Goal: Information Seeking & Learning: Learn about a topic

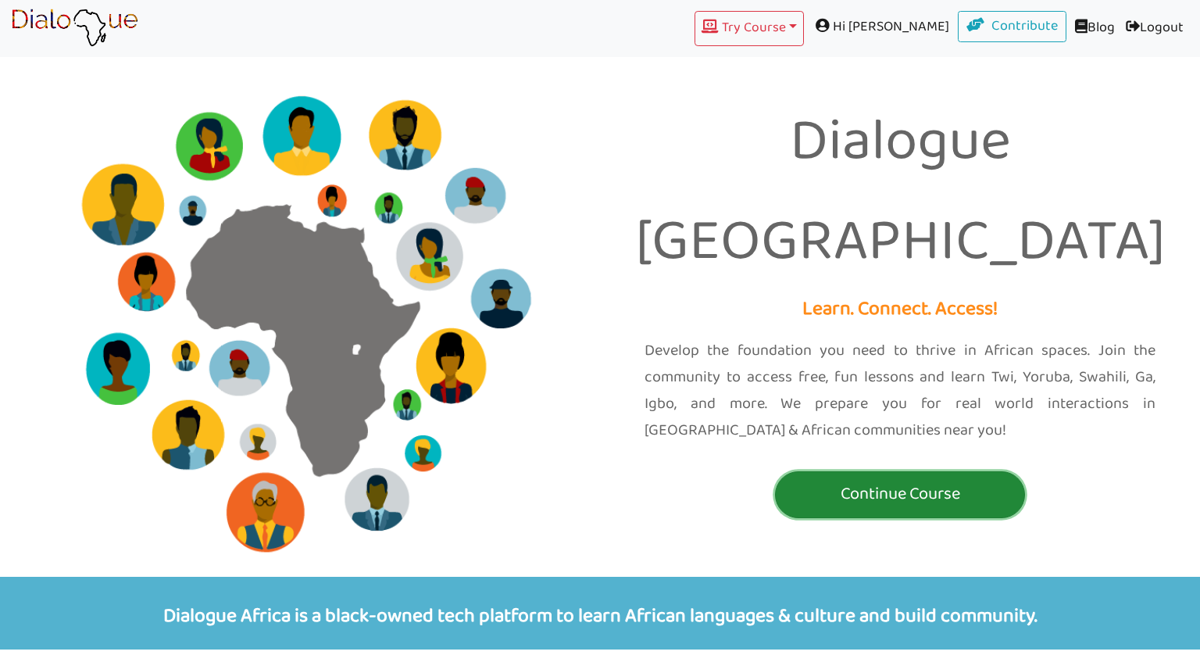
click at [852, 480] on p "Continue Course" at bounding box center [900, 494] width 242 height 29
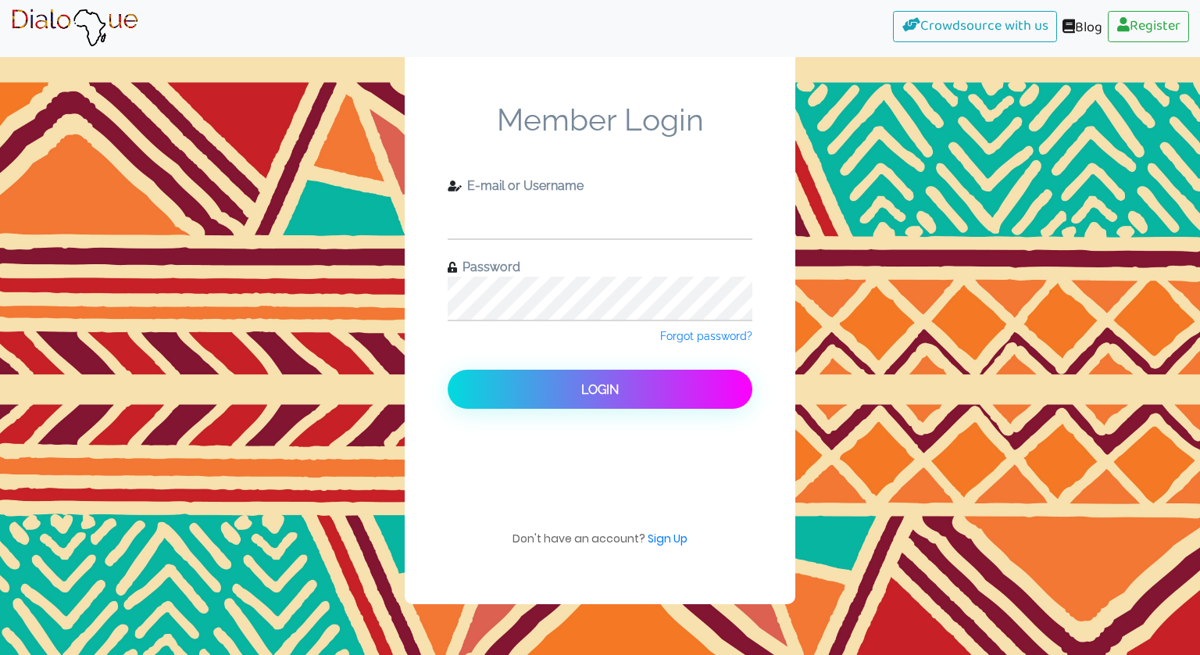
click at [550, 216] on input "text" at bounding box center [600, 216] width 305 height 43
type input "check11"
click at [448, 369] on button "Login" at bounding box center [600, 388] width 305 height 39
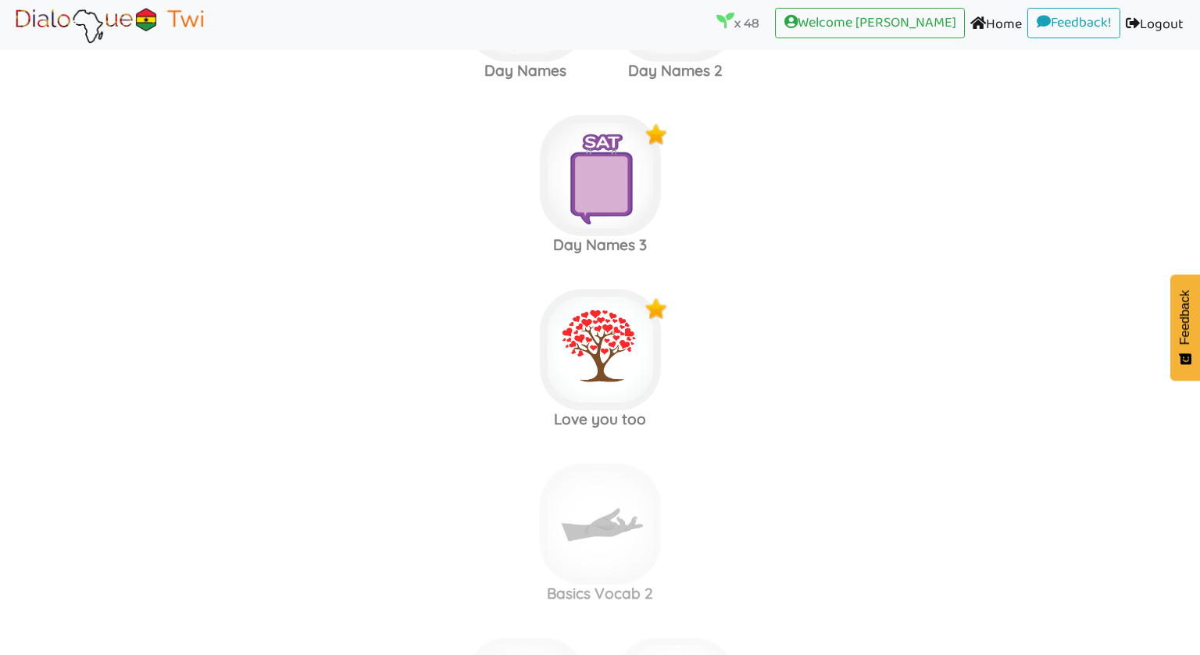
scroll to position [6943, 0]
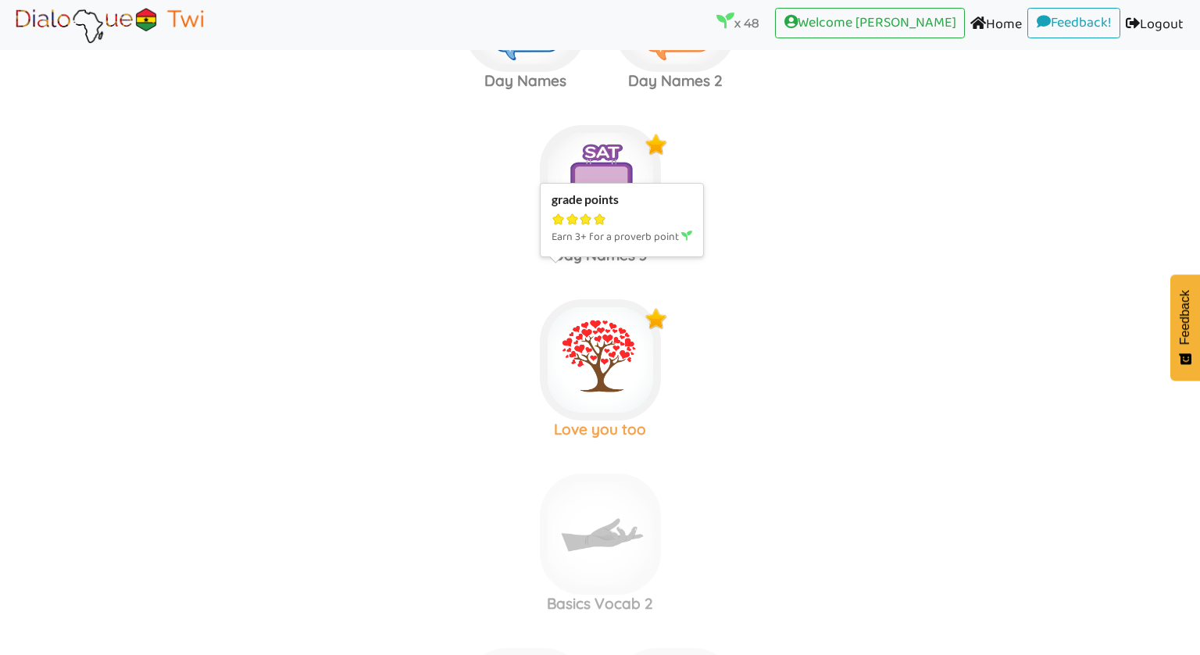
click at [556, 329] on img at bounding box center [600, 359] width 121 height 121
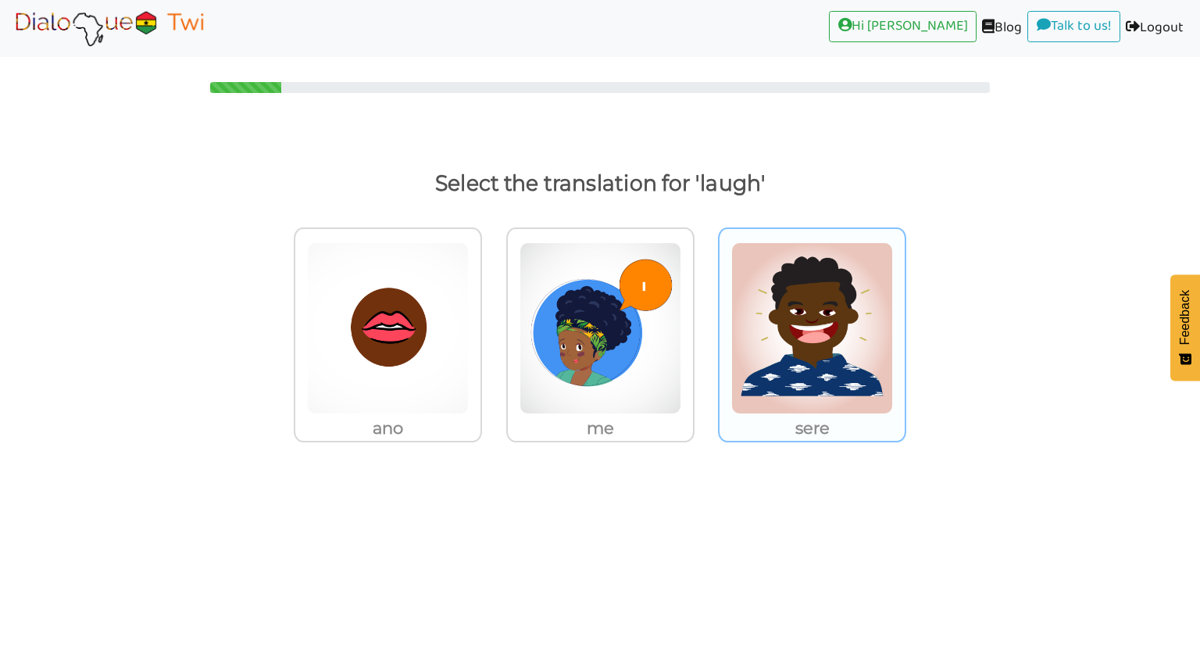
click at [833, 291] on img at bounding box center [812, 328] width 162 height 172
click at [904, 312] on input "sere" at bounding box center [910, 318] width 12 height 12
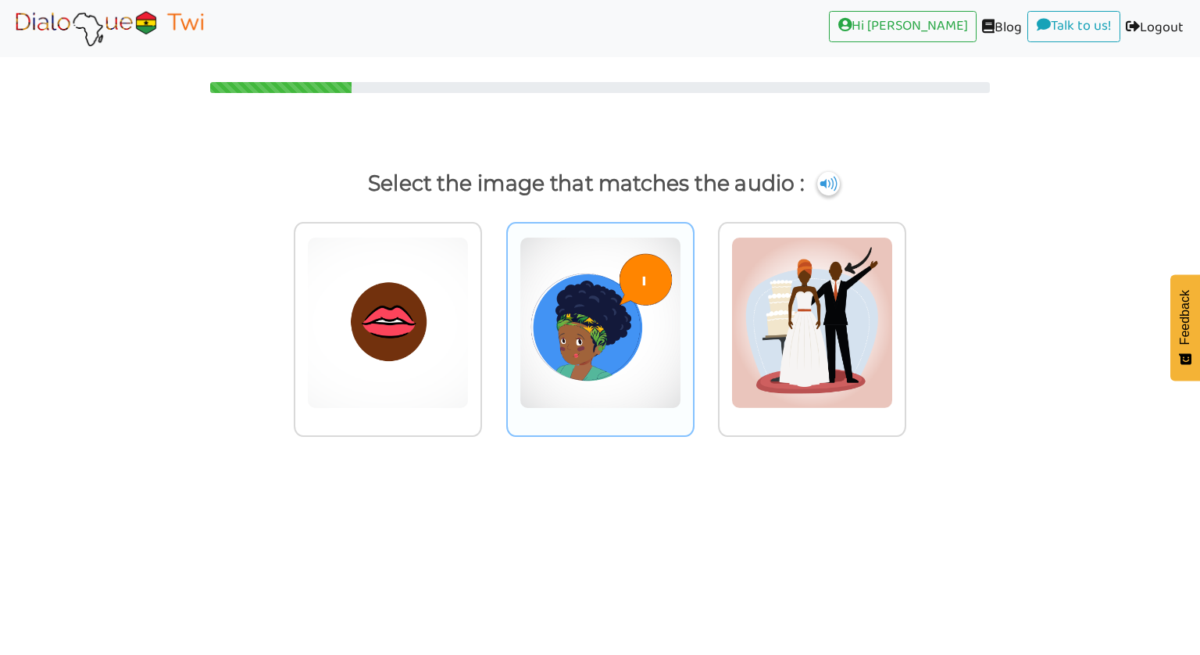
click at [644, 266] on img at bounding box center [600, 323] width 162 height 172
click at [693, 307] on input "radio" at bounding box center [699, 313] width 12 height 12
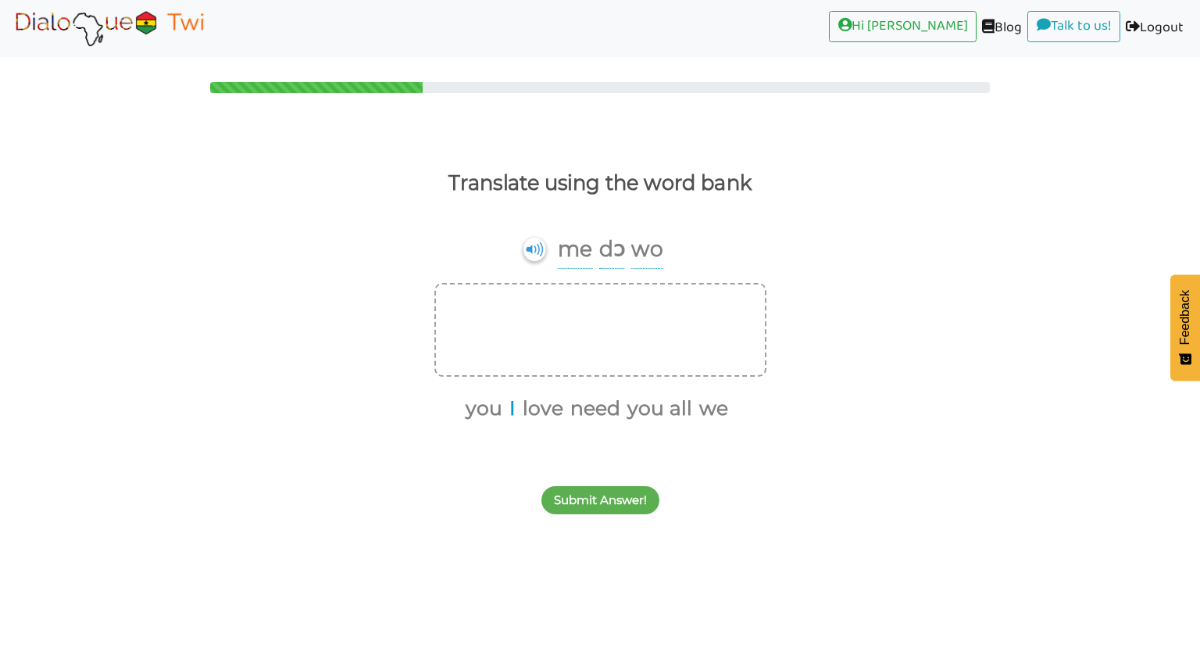
click at [514, 410] on button "I" at bounding box center [510, 409] width 12 height 30
click at [531, 410] on button "love" at bounding box center [534, 409] width 46 height 30
click at [509, 410] on button "you" at bounding box center [512, 409] width 42 height 30
click at [583, 515] on div "Submit Answer!" at bounding box center [600, 491] width 1200 height 62
click at [583, 510] on button "Submit Answer!" at bounding box center [600, 500] width 118 height 28
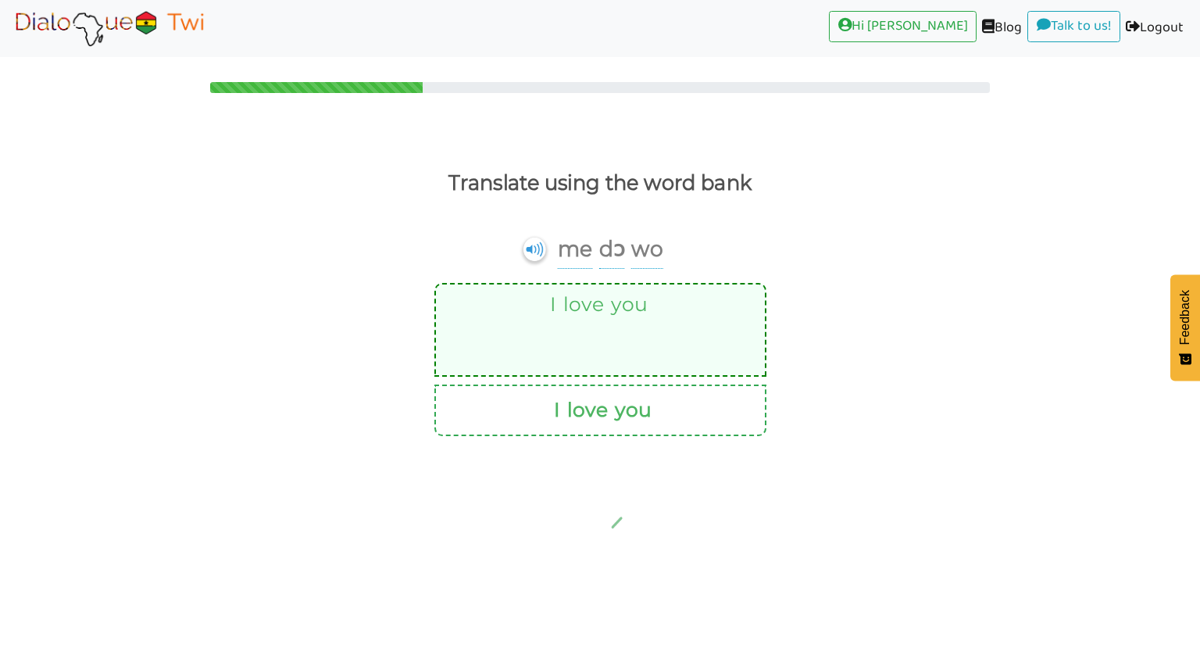
click at [590, 502] on img at bounding box center [604, 529] width 147 height 156
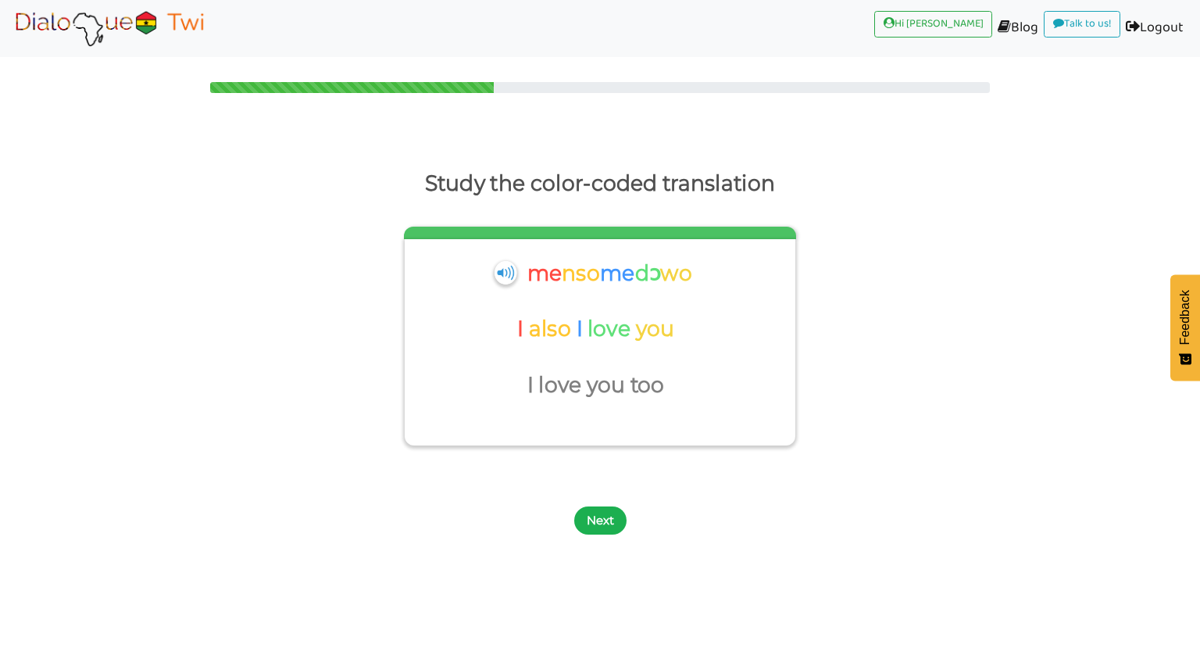
click at [595, 521] on button "Next" at bounding box center [600, 520] width 52 height 28
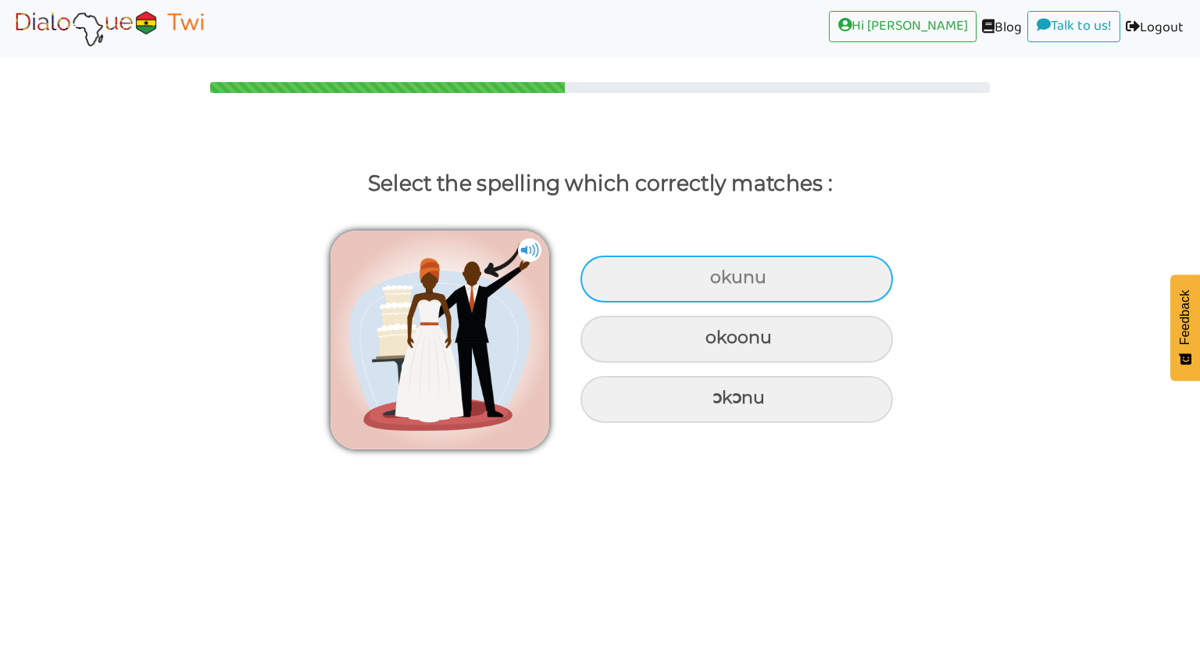
click at [612, 277] on div "okunu" at bounding box center [736, 278] width 312 height 47
click at [707, 277] on input "okunu" at bounding box center [712, 278] width 10 height 10
radio input "true"
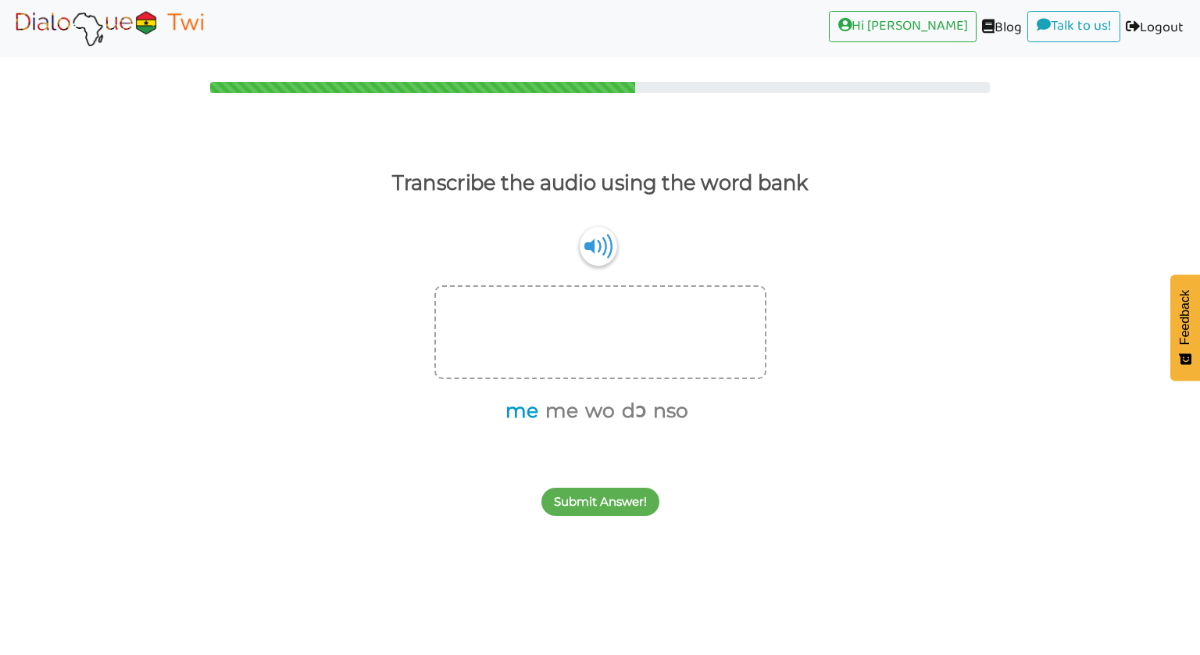
click at [534, 412] on button "me" at bounding box center [519, 411] width 38 height 30
click at [640, 410] on button "nso" at bounding box center [648, 411] width 41 height 30
click at [567, 412] on button "me" at bounding box center [560, 411] width 38 height 30
click at [613, 412] on button "dɔ" at bounding box center [613, 411] width 30 height 30
click at [599, 412] on button "wo" at bounding box center [593, 411] width 35 height 30
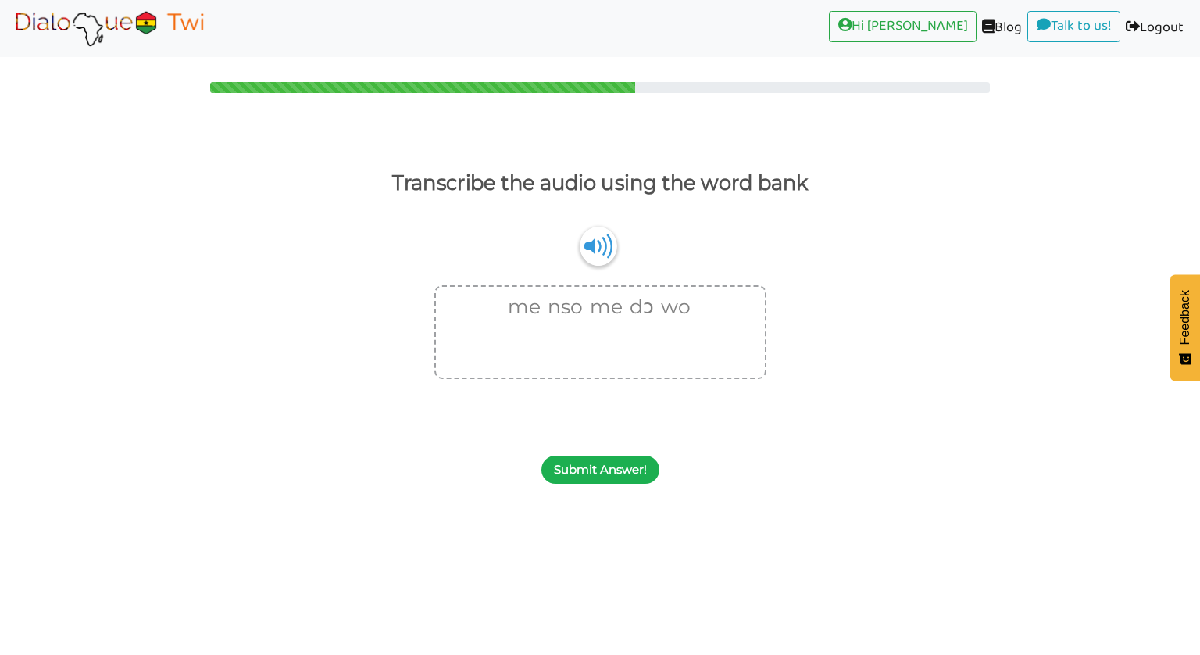
click at [611, 469] on button "Submit Answer!" at bounding box center [600, 469] width 118 height 28
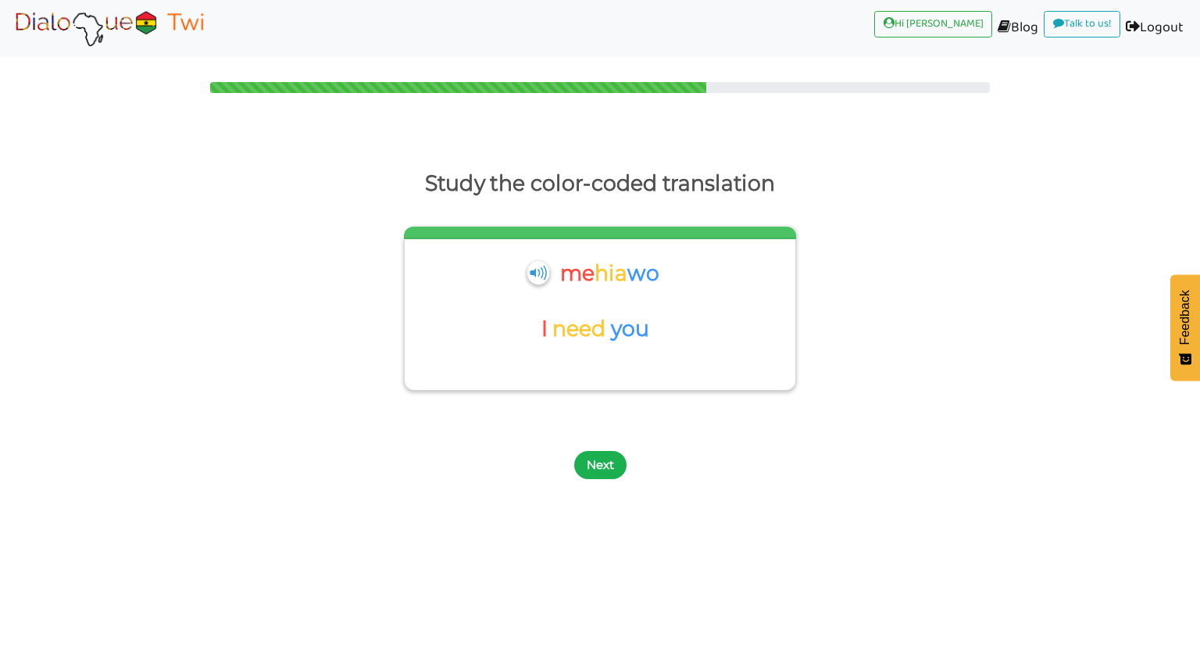
click at [594, 458] on button "Next" at bounding box center [600, 465] width 52 height 28
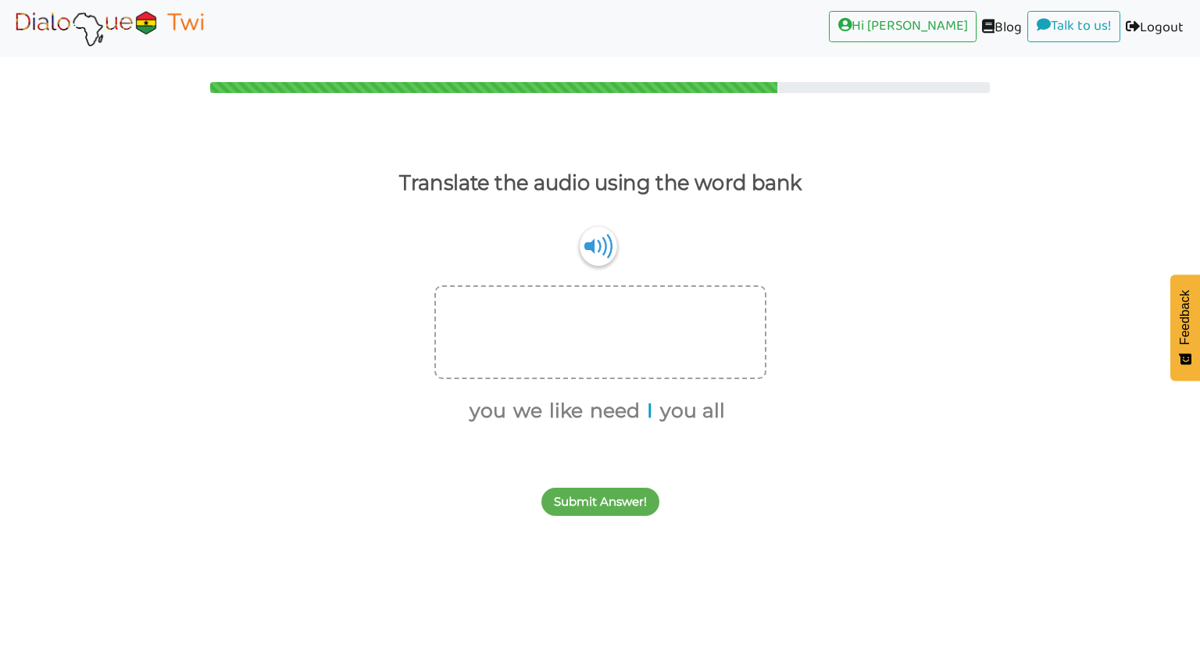
click at [648, 409] on button "I" at bounding box center [647, 411] width 12 height 30
click at [630, 409] on button "need" at bounding box center [617, 411] width 55 height 30
click at [530, 407] on button "you" at bounding box center [520, 411] width 42 height 30
click at [586, 493] on button "Submit Answer!" at bounding box center [600, 501] width 118 height 28
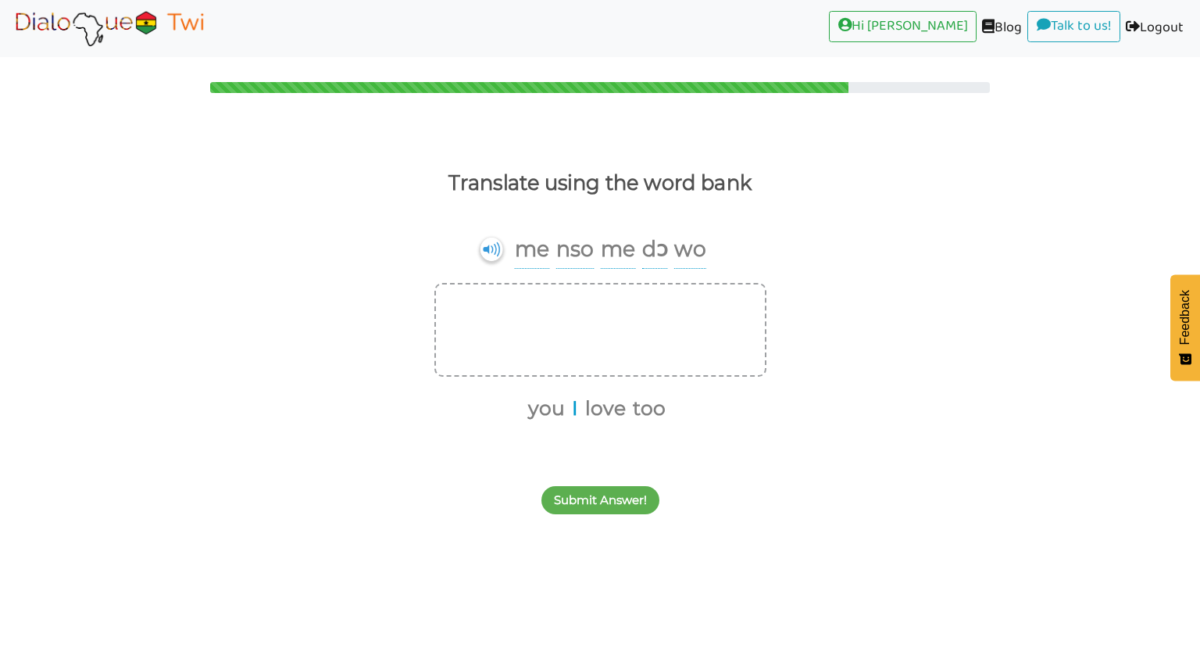
click at [570, 408] on button "I" at bounding box center [572, 409] width 12 height 30
click at [584, 407] on button "love" at bounding box center [596, 409] width 46 height 30
click at [550, 404] on ul "you too" at bounding box center [594, 408] width 320 height 33
click at [573, 409] on button "you" at bounding box center [574, 409] width 42 height 30
click at [599, 409] on button "too" at bounding box center [594, 409] width 38 height 30
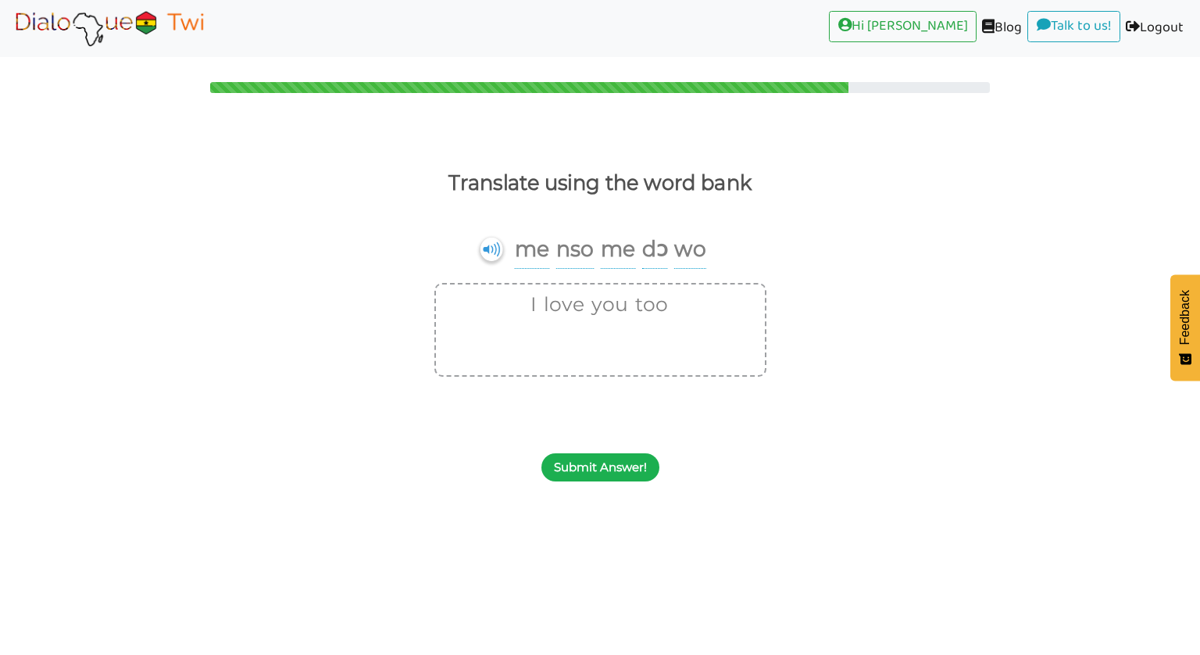
click at [577, 468] on button "Submit Answer!" at bounding box center [600, 467] width 118 height 28
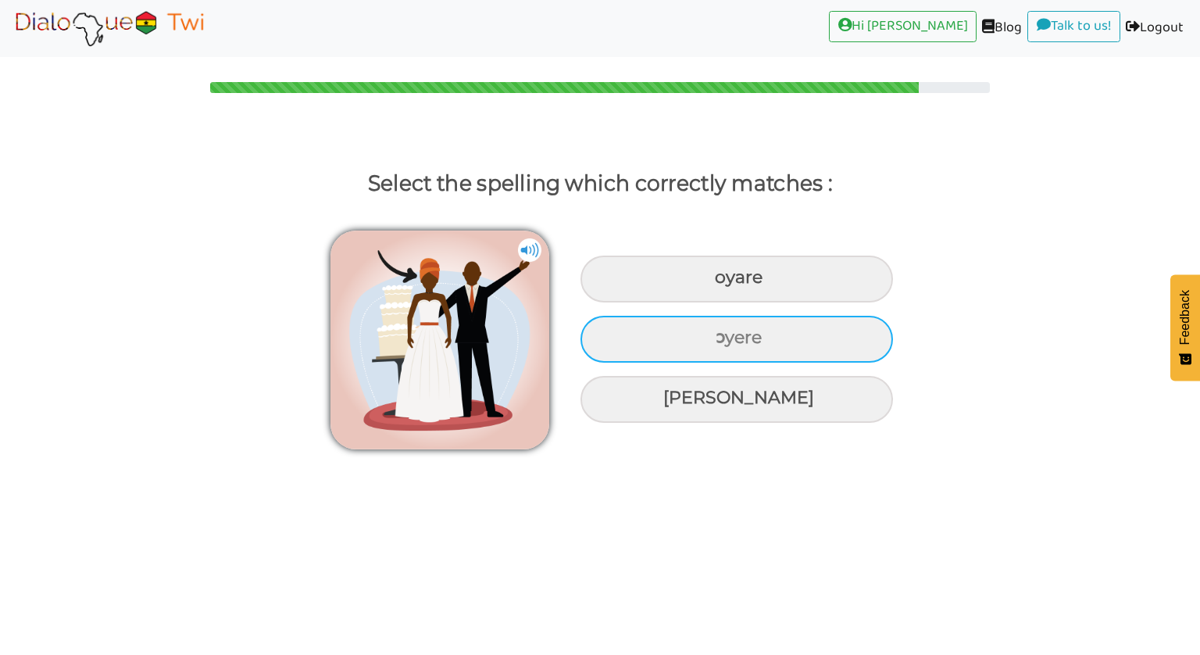
click at [618, 348] on div "ɔyere" at bounding box center [736, 339] width 312 height 47
click at [712, 343] on input "ɔyere" at bounding box center [717, 338] width 10 height 10
radio input "true"
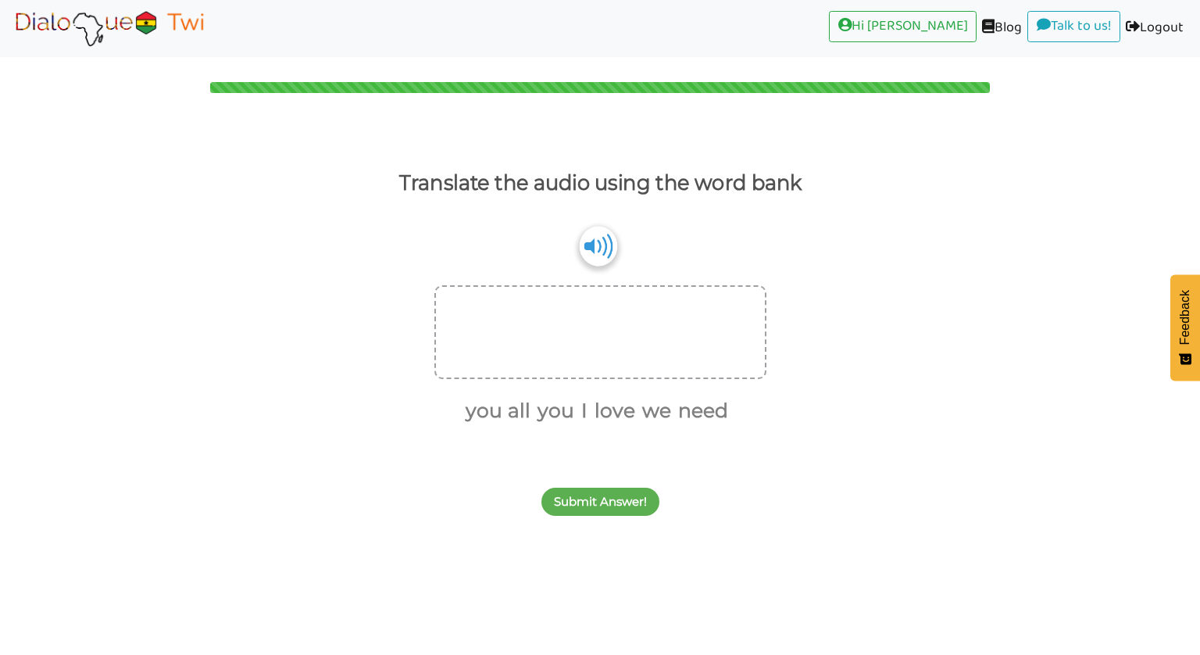
click at [598, 236] on img at bounding box center [597, 246] width 37 height 40
click at [596, 248] on img at bounding box center [597, 246] width 37 height 40
click at [583, 401] on button "I" at bounding box center [582, 411] width 12 height 30
click at [597, 412] on button "love" at bounding box center [606, 411] width 46 height 30
click at [582, 412] on button "you" at bounding box center [583, 411] width 42 height 30
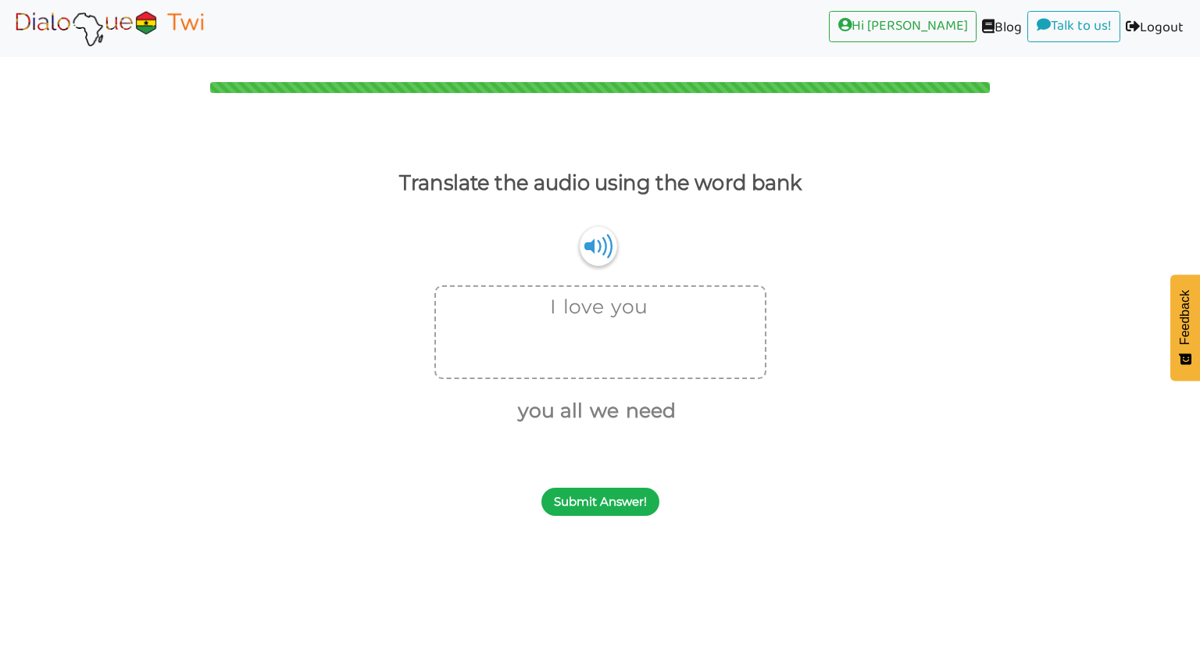
click at [595, 496] on button "Submit Answer!" at bounding box center [600, 501] width 118 height 28
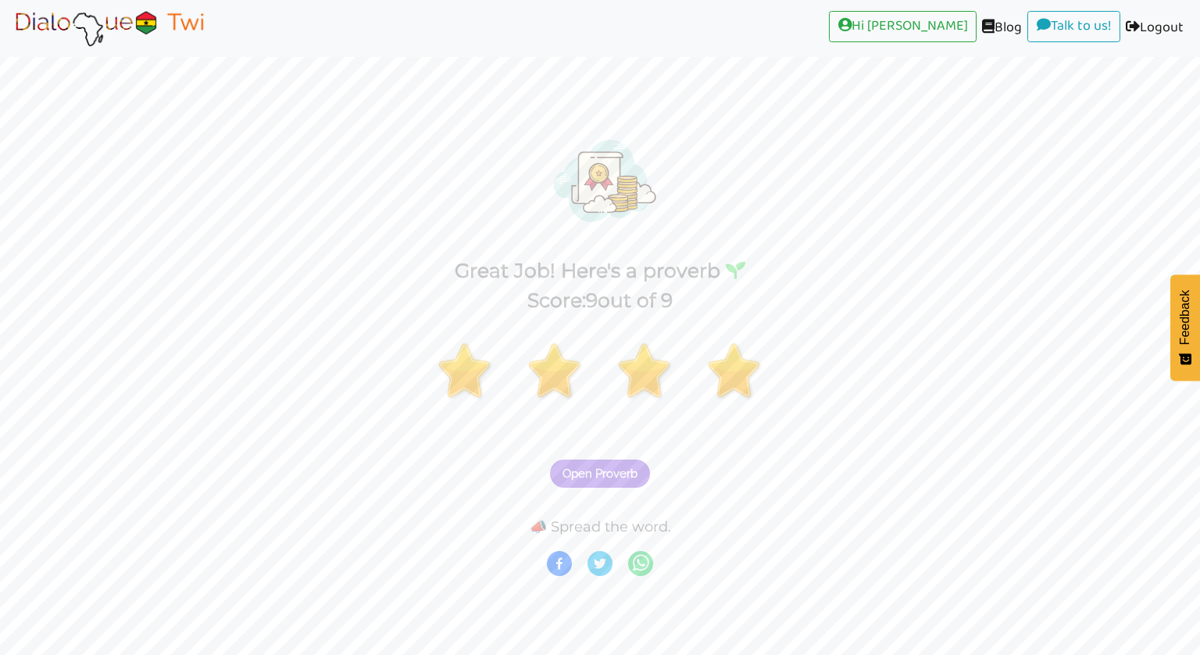
click at [592, 467] on span "Open Proverb" at bounding box center [599, 473] width 75 height 14
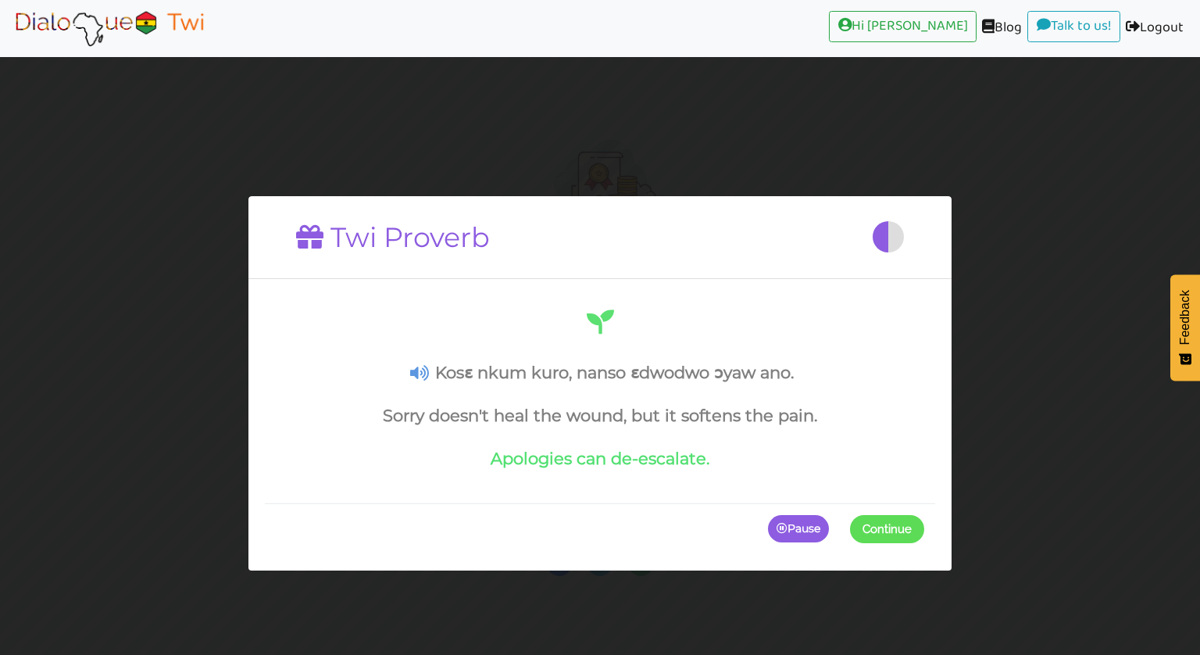
click at [865, 522] on span "Continue" at bounding box center [886, 529] width 49 height 14
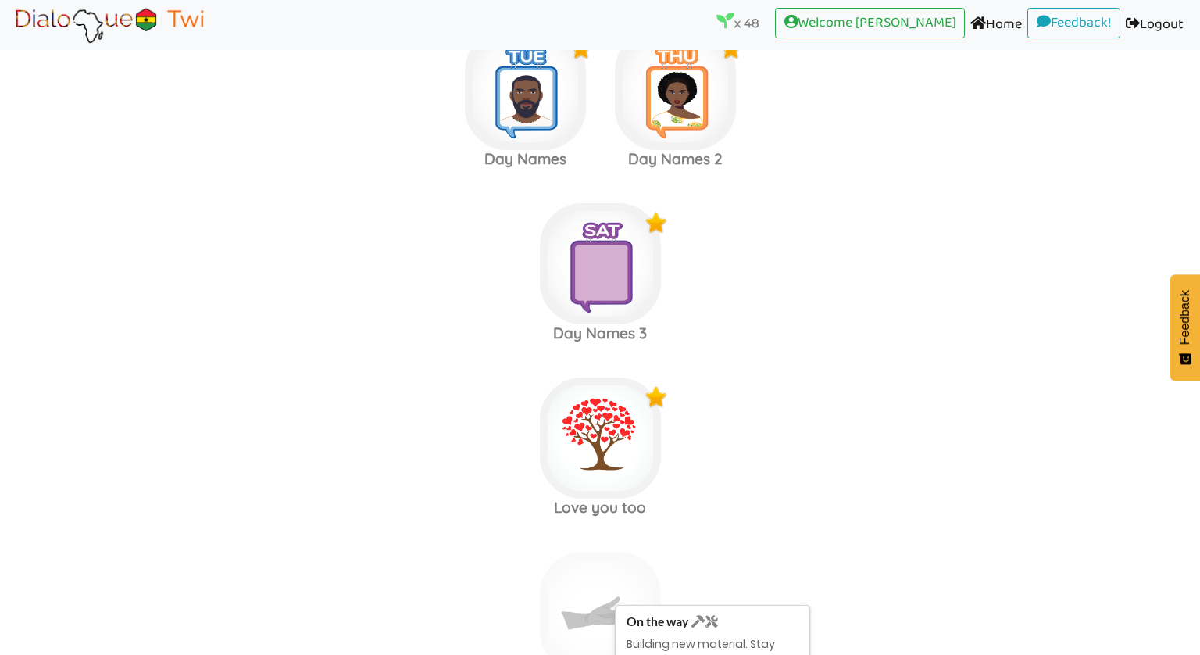
scroll to position [6834, 0]
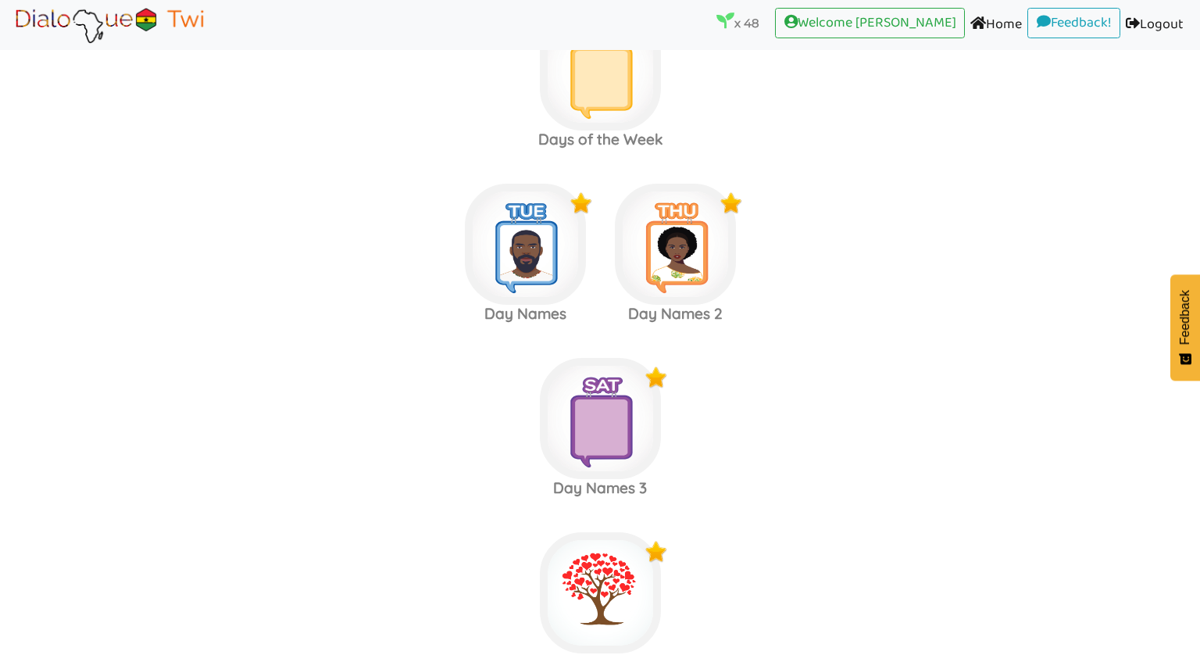
scroll to position [6689, 0]
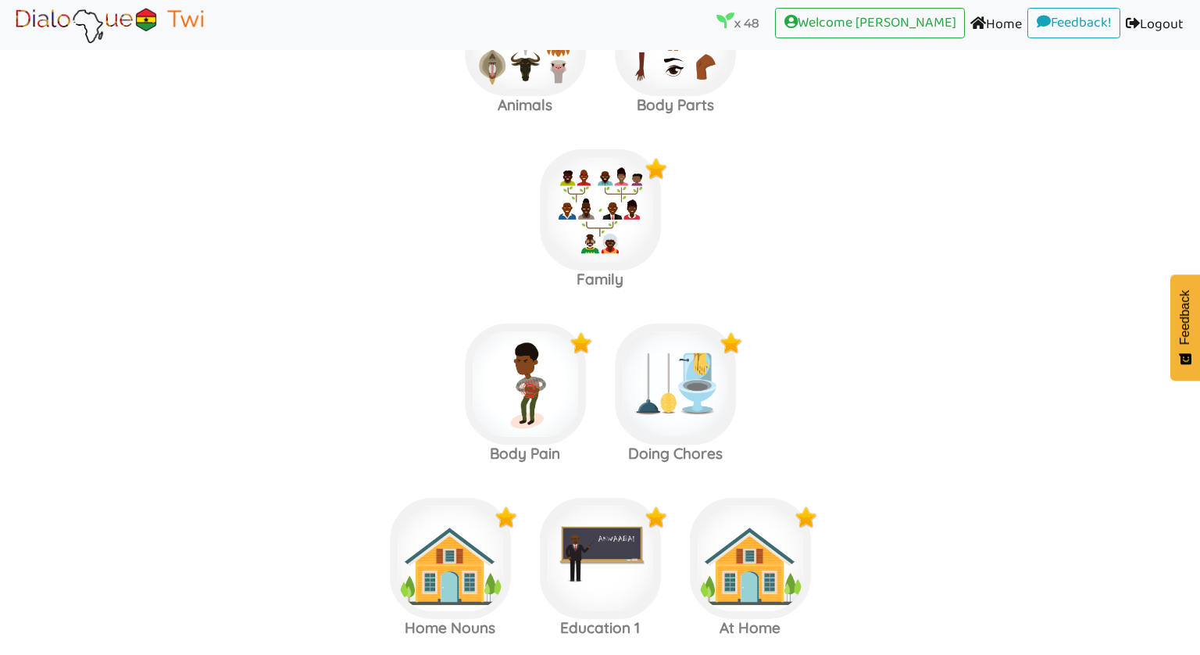
scroll to position [2372, 0]
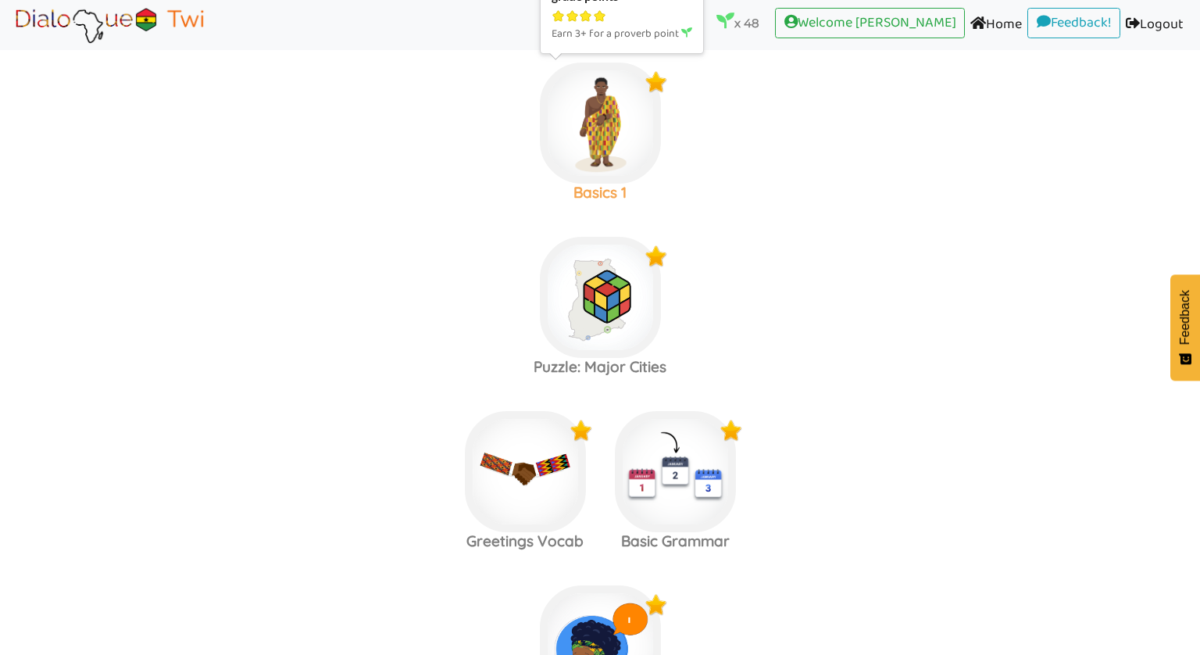
scroll to position [445, 0]
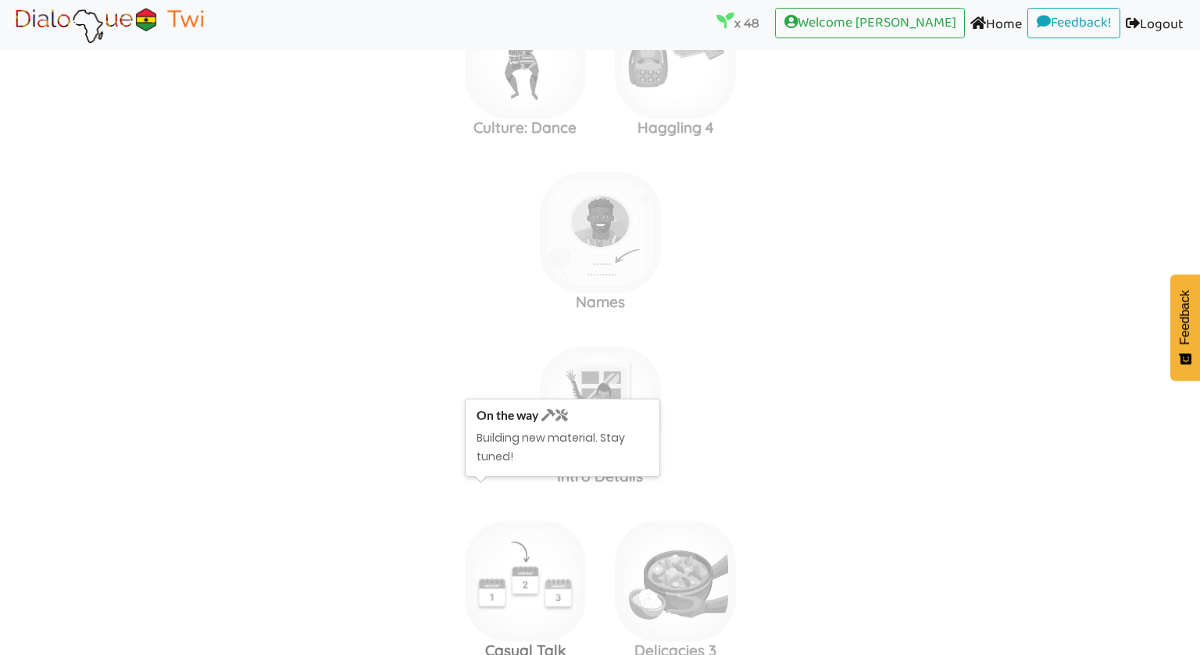
scroll to position [7644, 0]
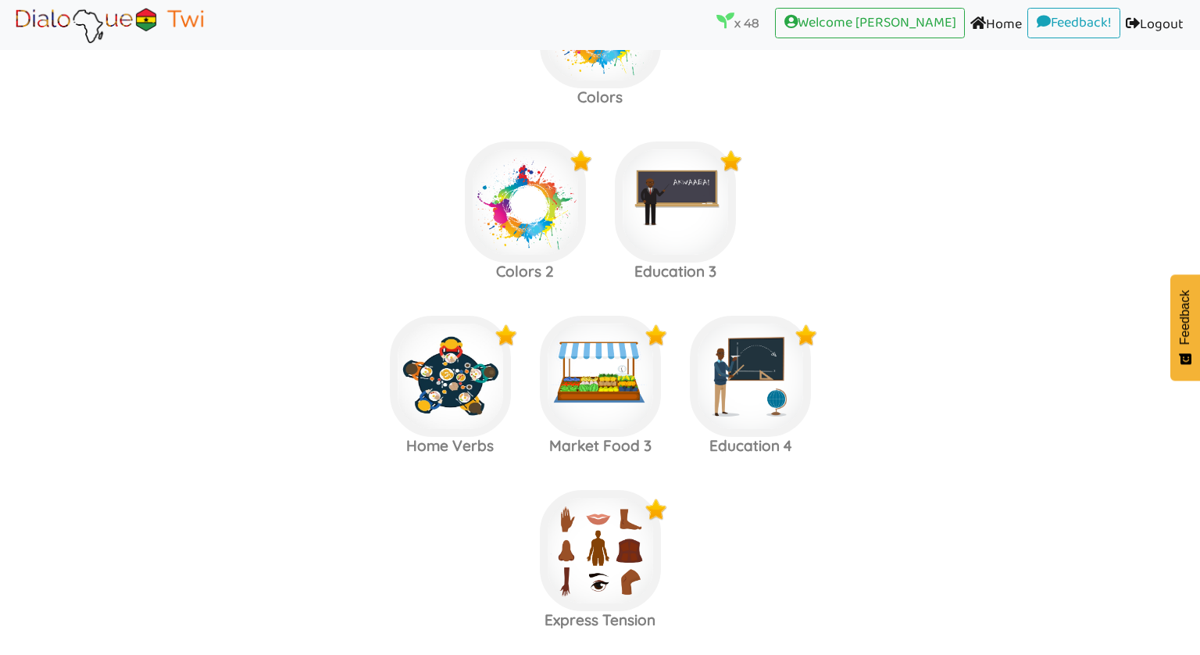
scroll to position [3414, 0]
